Goal: Information Seeking & Learning: Learn about a topic

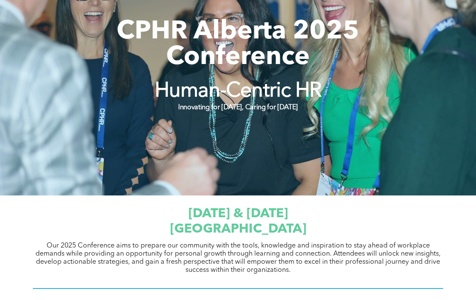
scroll to position [168, 0]
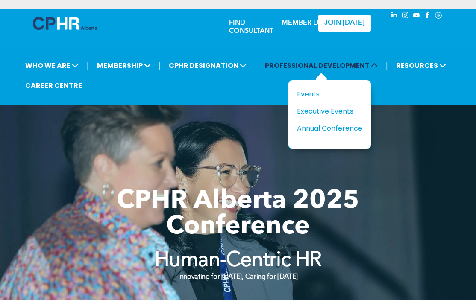
click at [366, 65] on span "PROFESSIONAL DEVELOPMENT" at bounding box center [321, 66] width 118 height 16
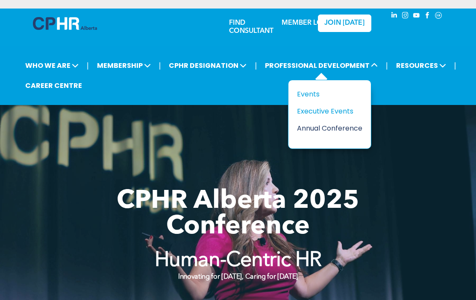
click at [336, 129] on div "Annual Conference" at bounding box center [326, 128] width 59 height 11
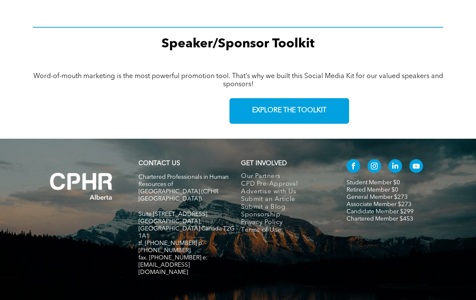
scroll to position [1332, 0]
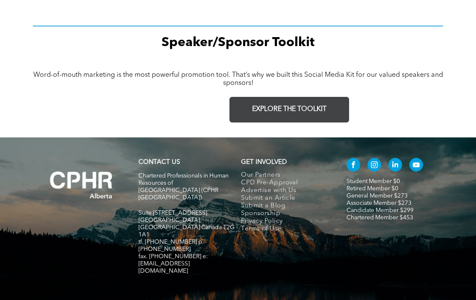
click at [288, 106] on span "EXPLORE THE TOOLKIT" at bounding box center [289, 110] width 74 height 8
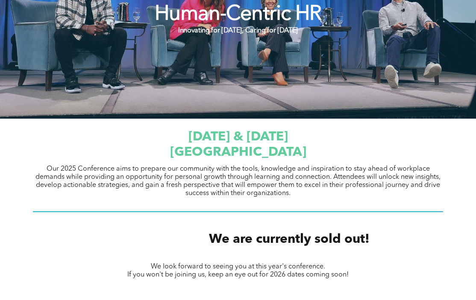
scroll to position [0, 0]
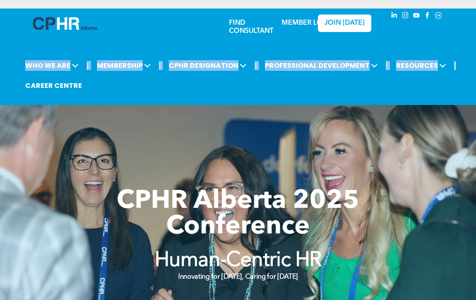
drag, startPoint x: 476, startPoint y: 22, endPoint x: 469, endPoint y: 67, distance: 45.3
click at [469, 67] on div "FIND CONSULTANT MEMBER LOGIN JOIN [DATE] | WHO WE ARE ASSOCIATION About CPHR [G…" at bounding box center [238, 57] width 476 height 97
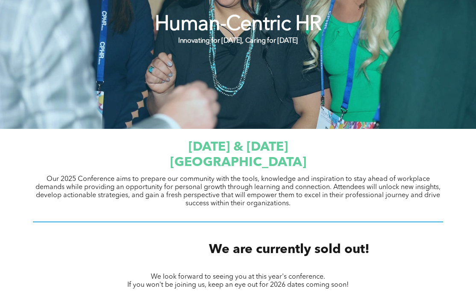
scroll to position [234, 0]
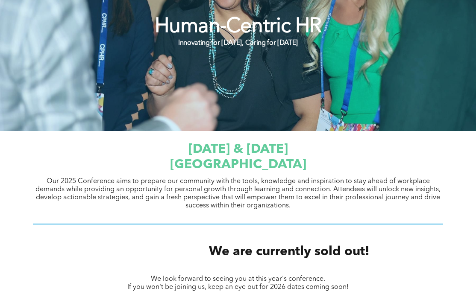
click at [263, 147] on span "[DATE] & [DATE]" at bounding box center [238, 149] width 100 height 13
click at [264, 194] on span "Our 2025 Conference aims to prepare our community with the tools, knowledge and…" at bounding box center [237, 193] width 405 height 31
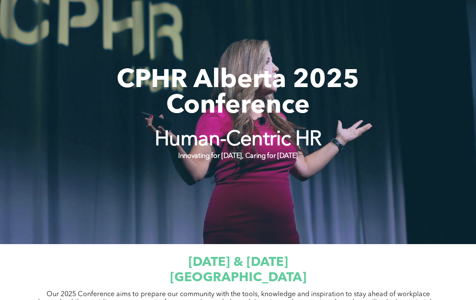
scroll to position [0, 0]
